Goal: Check status: Check status

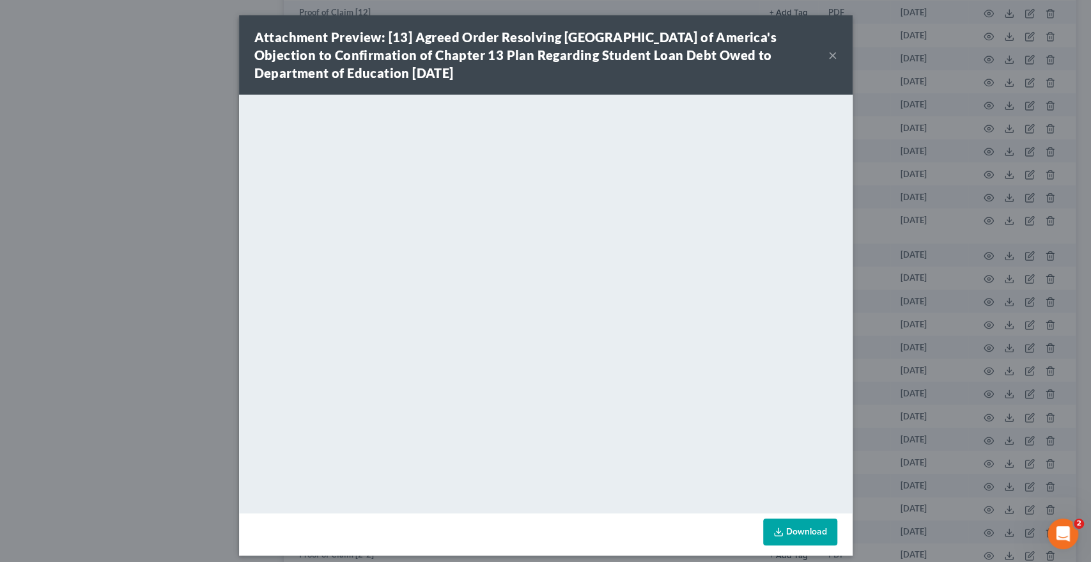
click at [829, 56] on button "×" at bounding box center [833, 54] width 9 height 15
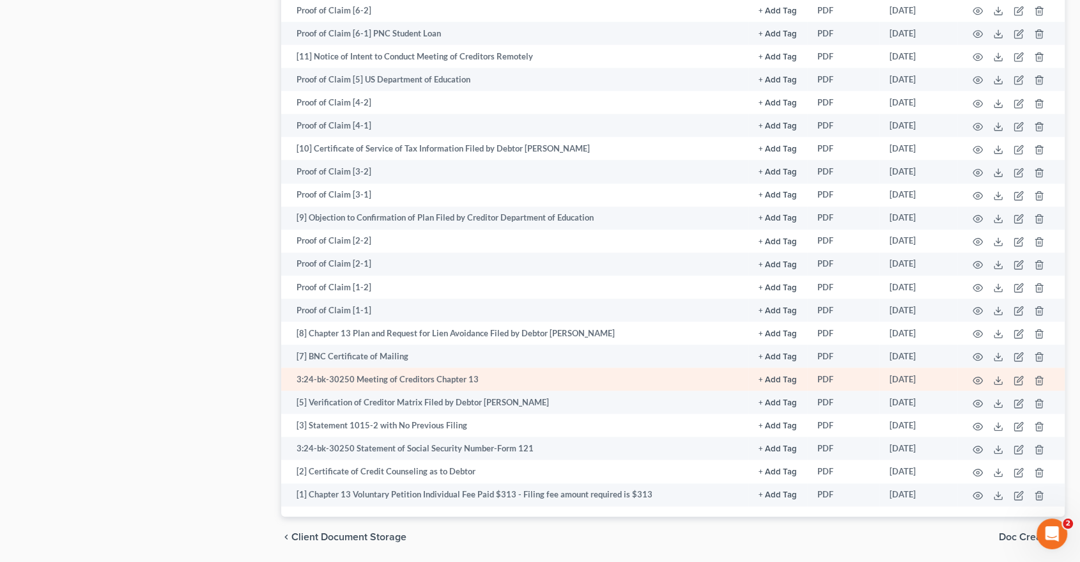
scroll to position [1206, 0]
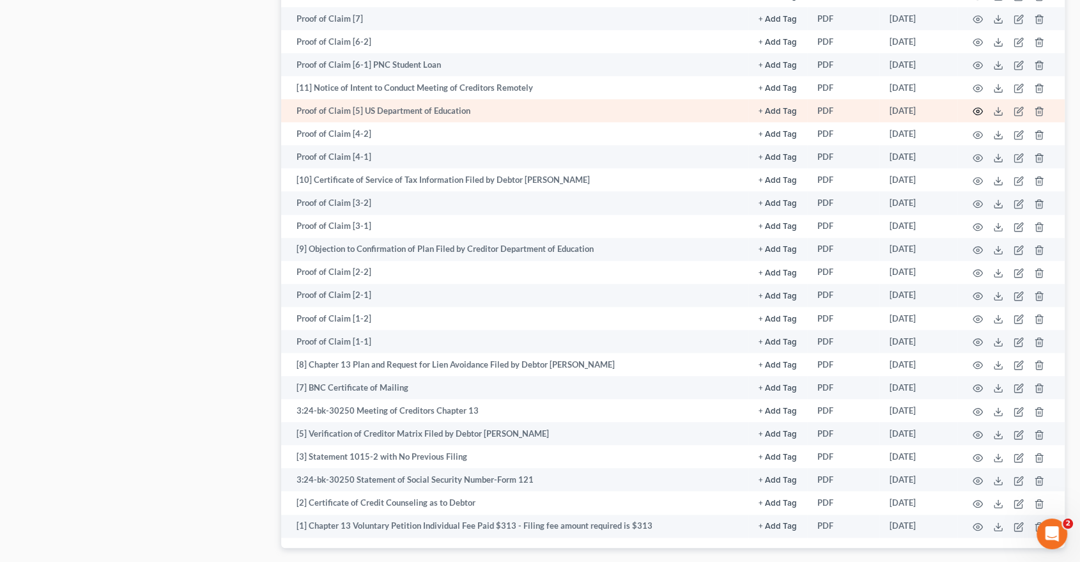
click at [976, 106] on icon "button" at bounding box center [978, 111] width 10 height 10
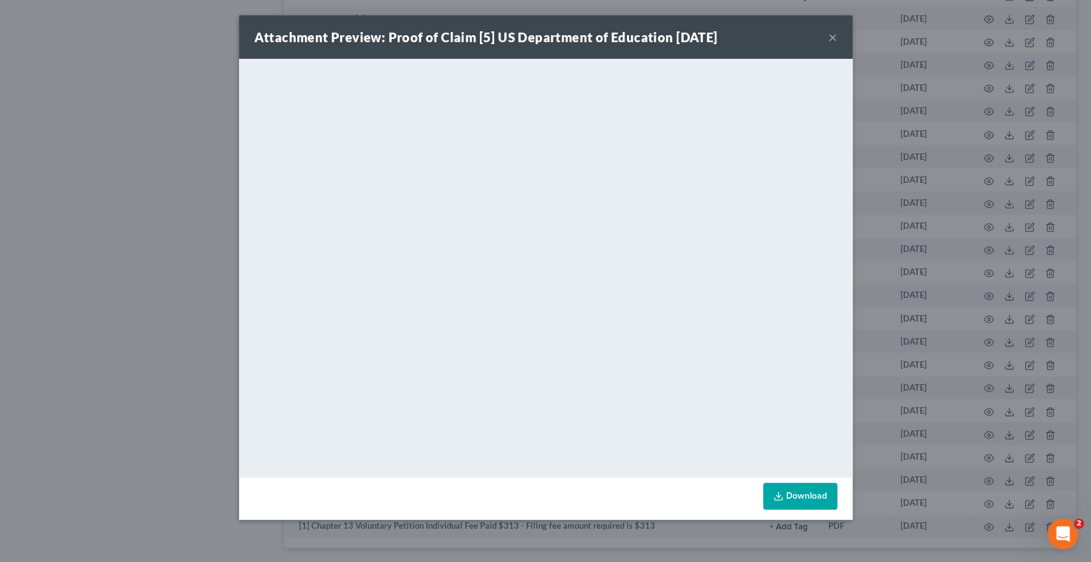
click at [829, 42] on button "×" at bounding box center [833, 36] width 9 height 15
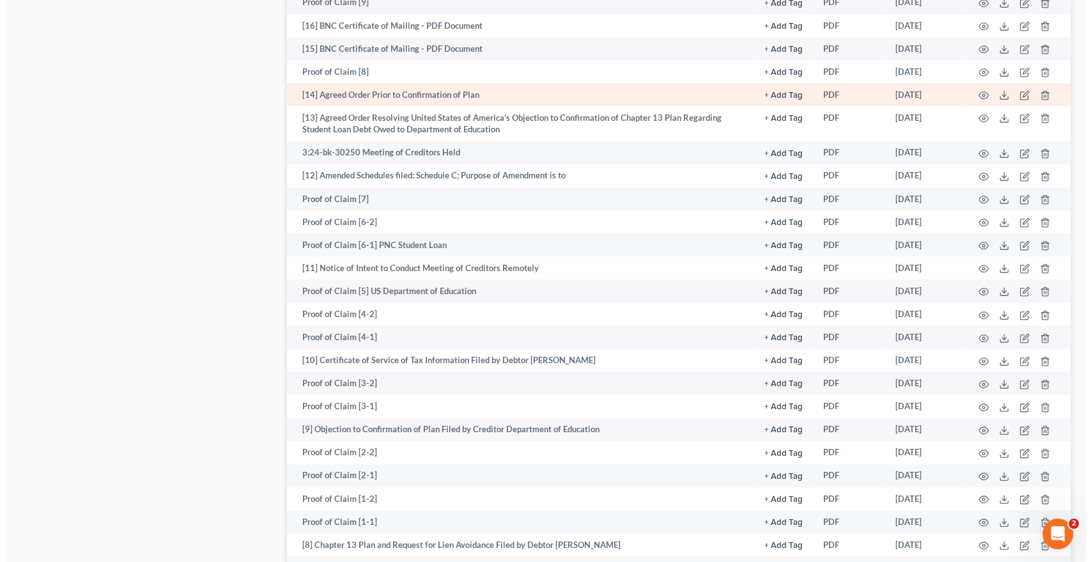
scroll to position [1065, 0]
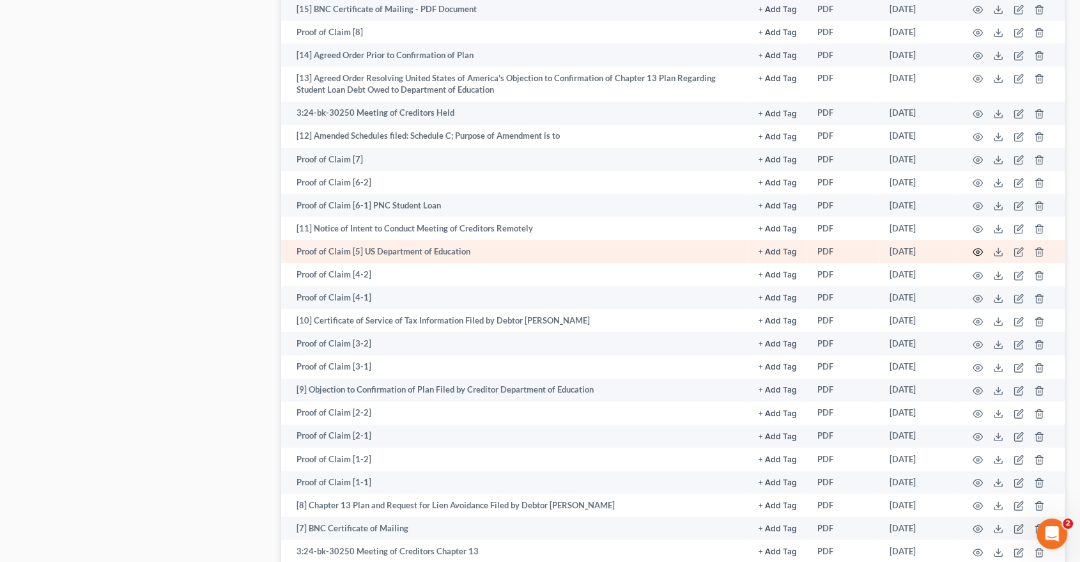
click at [977, 251] on circle "button" at bounding box center [978, 252] width 3 height 3
